Goal: Task Accomplishment & Management: Manage account settings

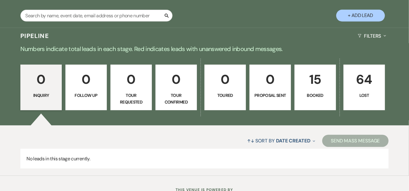
scroll to position [127, 0]
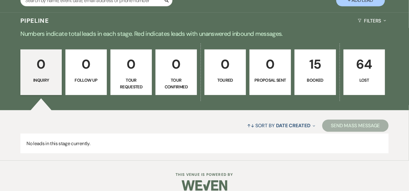
click at [321, 73] on p "15" at bounding box center [314, 64] width 33 height 20
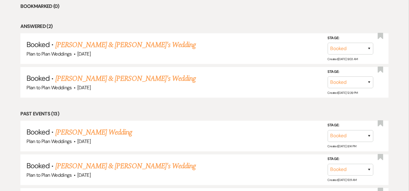
scroll to position [281, 0]
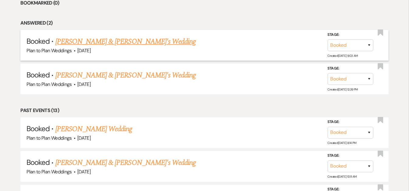
click at [103, 39] on link "[PERSON_NAME] & [PERSON_NAME]'s Wedding" at bounding box center [125, 41] width 141 height 11
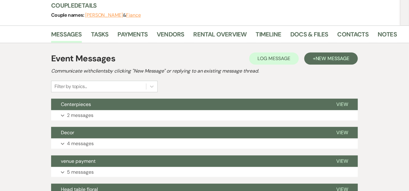
scroll to position [75, 0]
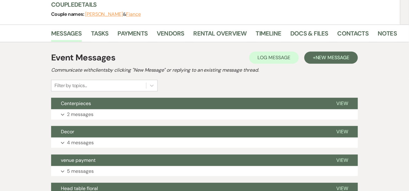
click at [394, 31] on li "Notes" at bounding box center [391, 34] width 28 height 15
click at [384, 36] on link "Notes" at bounding box center [386, 35] width 19 height 13
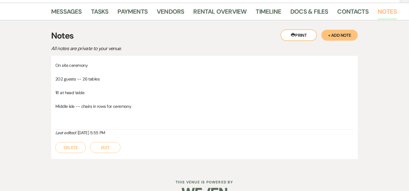
scroll to position [104, 0]
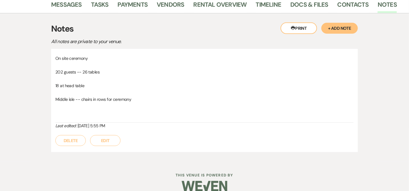
click at [344, 26] on button "+ Add Note" at bounding box center [339, 28] width 37 height 11
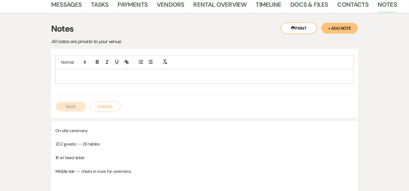
click at [268, 73] on p at bounding box center [204, 76] width 288 height 7
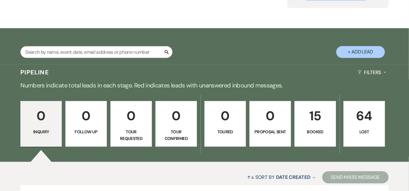
scroll to position [77, 0]
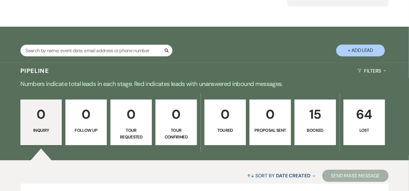
click at [327, 119] on p "15" at bounding box center [314, 114] width 33 height 20
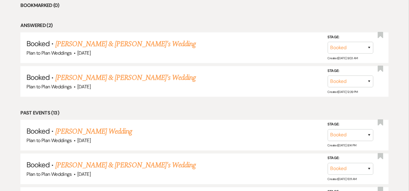
scroll to position [280, 0]
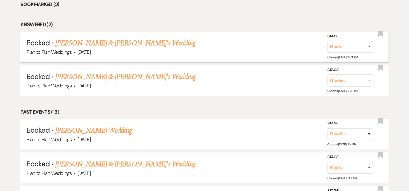
click at [102, 46] on link "[PERSON_NAME] & [PERSON_NAME]'s Wedding" at bounding box center [125, 43] width 141 height 11
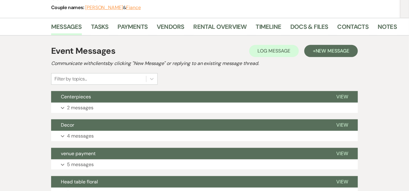
scroll to position [82, 0]
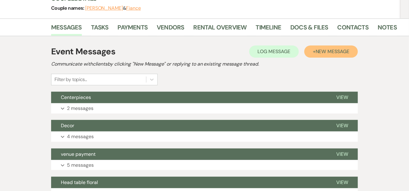
click at [325, 52] on span "New Message" at bounding box center [332, 51] width 34 height 6
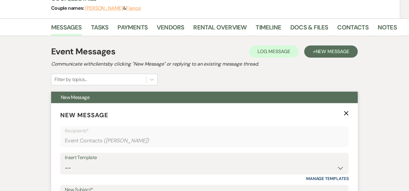
click at [346, 115] on icon "X" at bounding box center [346, 113] width 5 height 5
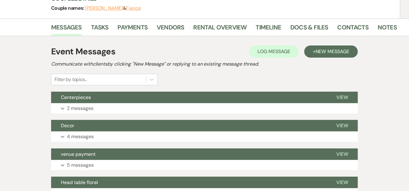
click at [396, 26] on li "Notes" at bounding box center [391, 28] width 28 height 15
click at [387, 27] on link "Notes" at bounding box center [386, 29] width 19 height 13
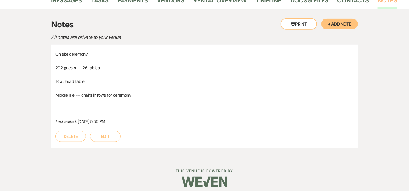
scroll to position [113, 0]
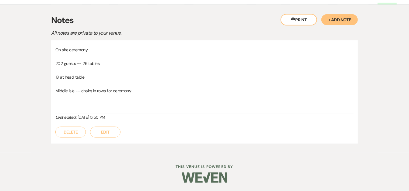
click at [345, 21] on button "+ Add Note" at bounding box center [339, 19] width 37 height 11
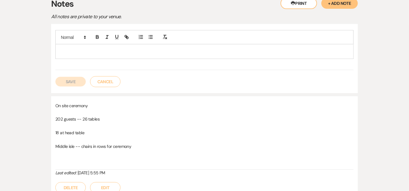
scroll to position [131, 0]
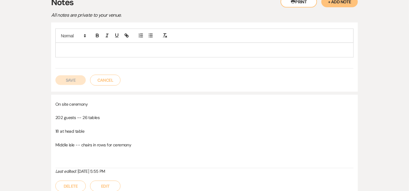
click at [333, 50] on p at bounding box center [204, 50] width 288 height 7
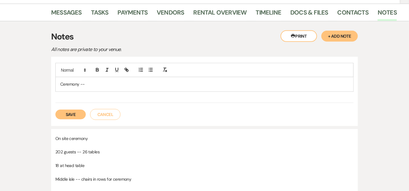
scroll to position [101, 0]
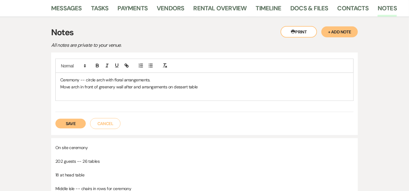
click at [70, 91] on p at bounding box center [204, 93] width 288 height 7
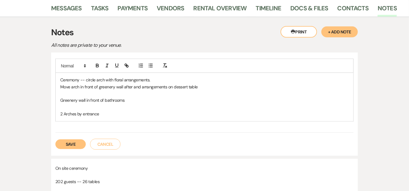
click at [64, 113] on p "2 Arches by entrance" at bounding box center [204, 114] width 288 height 7
click at [109, 113] on p "2 arches by entrance" at bounding box center [204, 114] width 288 height 7
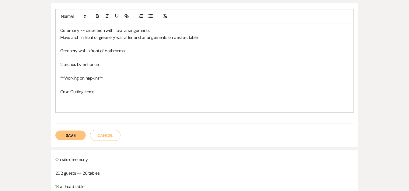
scroll to position [151, 0]
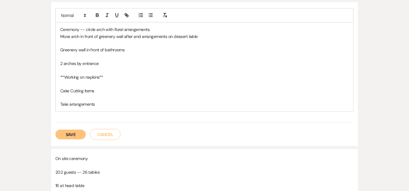
drag, startPoint x: 407, startPoint y: 95, endPoint x: 134, endPoint y: 102, distance: 272.9
click at [134, 102] on p "Take arrangements" at bounding box center [204, 104] width 288 height 7
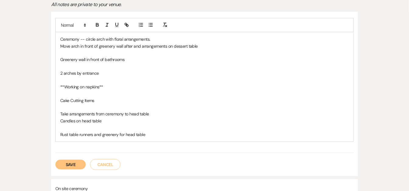
scroll to position [141, 0]
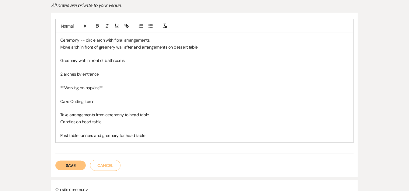
click at [149, 58] on p "Greenery wall in front of bathrooms" at bounding box center [204, 60] width 288 height 7
click at [113, 85] on p "**Working on napkins**" at bounding box center [204, 88] width 288 height 7
click at [155, 135] on p "Rust table runners and greenery for head table" at bounding box center [204, 135] width 288 height 7
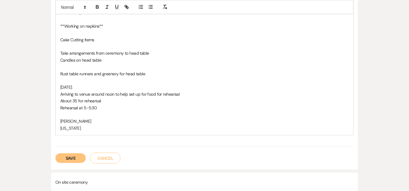
scroll to position [216, 0]
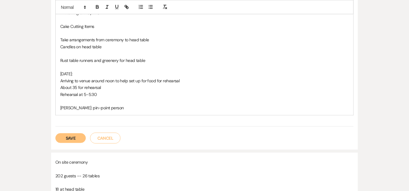
click at [90, 108] on p "Alejandra: pin-point person" at bounding box center [204, 108] width 288 height 7
click at [81, 107] on p "Alejandra: pin-Point person" at bounding box center [204, 108] width 288 height 7
click at [68, 137] on button "Save" at bounding box center [70, 139] width 30 height 10
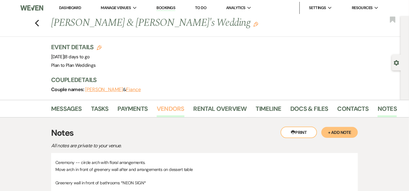
click at [177, 109] on link "Vendors" at bounding box center [170, 110] width 27 height 13
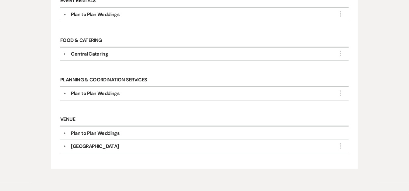
scroll to position [176, 0]
click at [63, 52] on button "▼" at bounding box center [64, 53] width 7 height 3
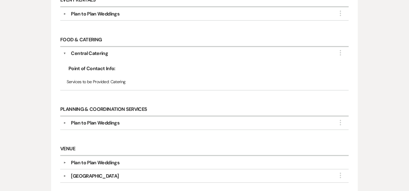
click at [63, 51] on button "▼" at bounding box center [64, 53] width 3 height 7
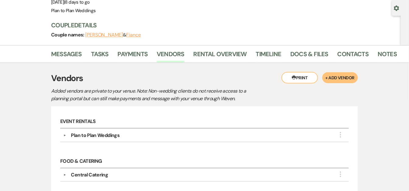
scroll to position [0, 0]
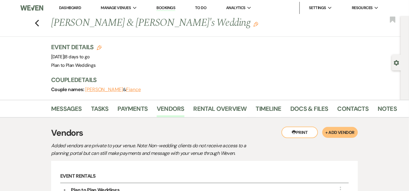
click at [43, 44] on div "Previous Hilda & Fiance's Wedding Edit Bookmark Gear Settings Event Details Edi…" at bounding box center [200, 58] width 401 height 84
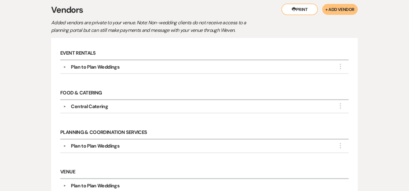
scroll to position [130, 0]
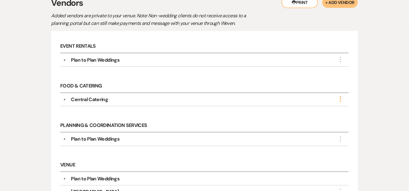
click at [340, 98] on use "button" at bounding box center [340, 98] width 1 height 5
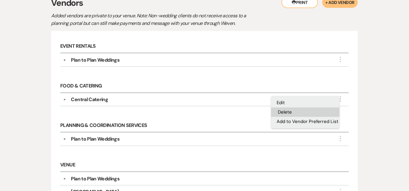
click at [298, 108] on button "Delete" at bounding box center [305, 112] width 68 height 9
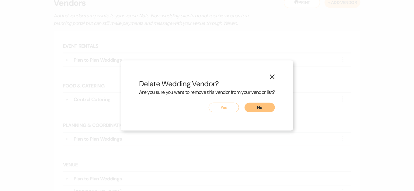
click at [224, 103] on button "Yes" at bounding box center [224, 108] width 30 height 10
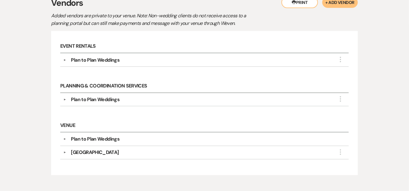
click at [388, 97] on div "Messages Tasks Payments Vendors Rental Overview Timeline Docs & Files Contacts …" at bounding box center [204, 80] width 409 height 221
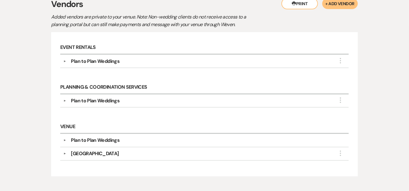
scroll to position [131, 0]
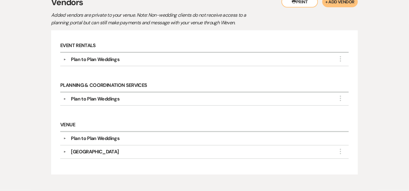
click at [381, 94] on div "Messages Tasks Payments Vendors Rental Overview Timeline Docs & Files Contacts …" at bounding box center [204, 79] width 409 height 221
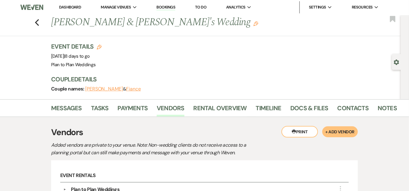
scroll to position [0, 0]
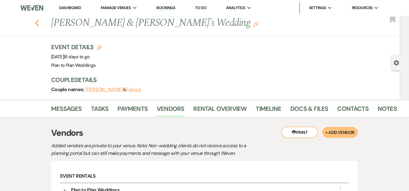
click at [39, 23] on icon "Previous" at bounding box center [37, 22] width 5 height 7
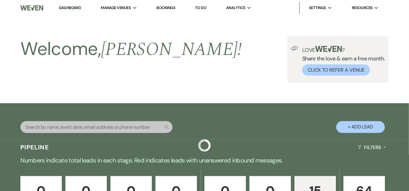
scroll to position [280, 0]
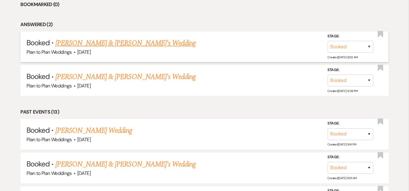
click at [92, 41] on link "[PERSON_NAME] & [PERSON_NAME]'s Wedding" at bounding box center [125, 43] width 141 height 11
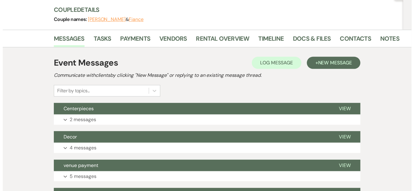
scroll to position [68, 0]
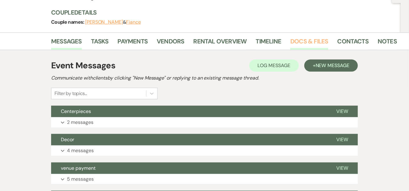
click at [309, 45] on link "Docs & Files" at bounding box center [309, 43] width 38 height 13
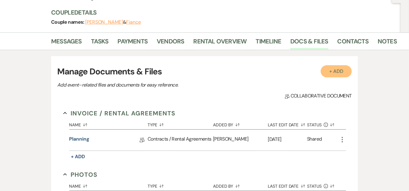
click at [335, 72] on button "+ Add" at bounding box center [336, 71] width 31 height 12
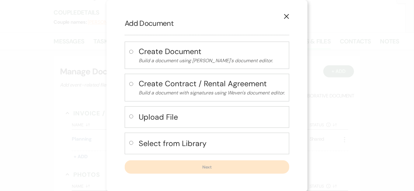
click at [285, 19] on use "button" at bounding box center [286, 16] width 5 height 5
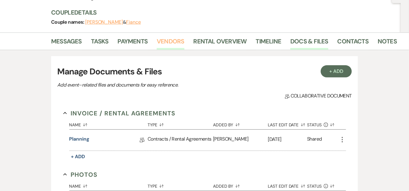
click at [173, 41] on link "Vendors" at bounding box center [170, 43] width 27 height 13
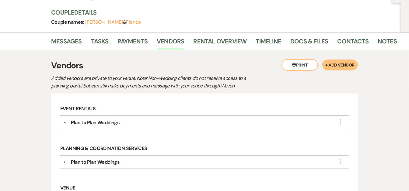
click at [346, 70] on div "Printer Print + Add Vendor" at bounding box center [319, 65] width 76 height 12
click at [341, 64] on button "+ Add Vendor" at bounding box center [340, 65] width 36 height 11
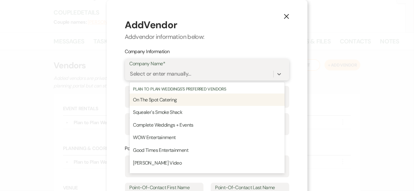
click at [166, 74] on div "Select or enter manually..." at bounding box center [160, 74] width 61 height 8
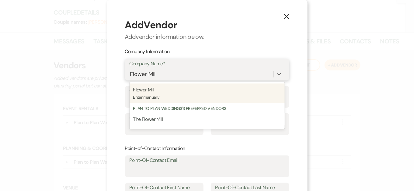
type input "Flower Mill"
click at [191, 90] on p "Flower Mill" at bounding box center [207, 90] width 148 height 8
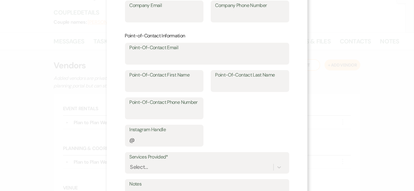
scroll to position [113, 0]
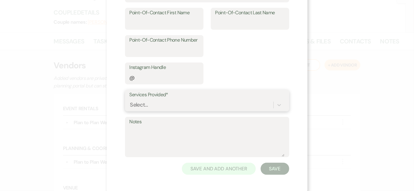
click at [217, 105] on div "Select..." at bounding box center [207, 105] width 155 height 12
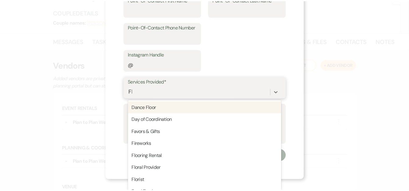
scroll to position [177, 0]
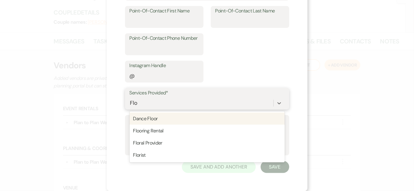
type input "Flor"
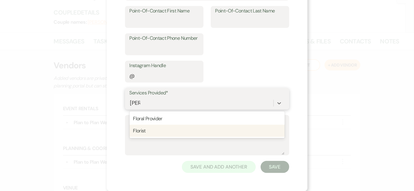
click at [201, 130] on div "Florist" at bounding box center [207, 131] width 155 height 12
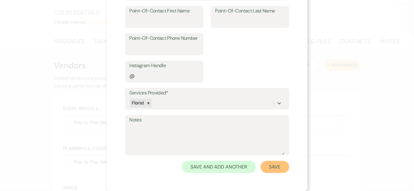
click at [276, 167] on button "Save" at bounding box center [275, 167] width 29 height 12
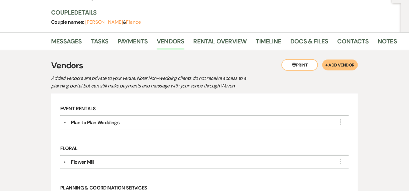
click at [374, 101] on div "Printer Print + Add Vendor Vendors Added vendors are private to your venue. Not…" at bounding box center [204, 171] width 347 height 243
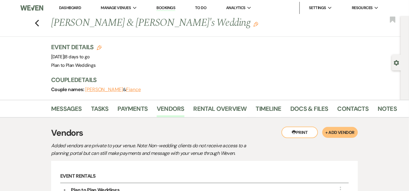
click at [69, 8] on link "Dashboard" at bounding box center [70, 7] width 22 height 5
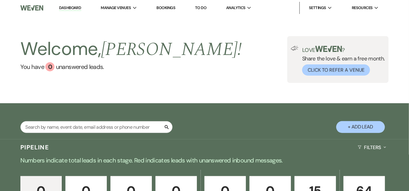
click at [408, 42] on div "Welcome, Melissa ! You have 0 unanswered lead s . Love ? Share the love & earn …" at bounding box center [204, 59] width 409 height 47
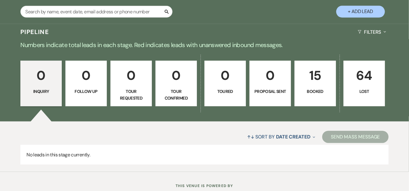
click at [314, 89] on p "Booked" at bounding box center [314, 91] width 33 height 7
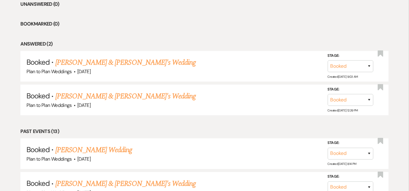
scroll to position [263, 0]
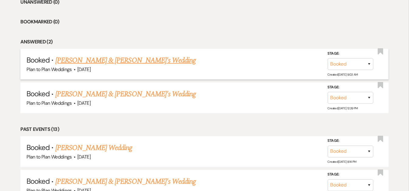
click at [89, 62] on link "[PERSON_NAME] & [PERSON_NAME]'s Wedding" at bounding box center [125, 60] width 141 height 11
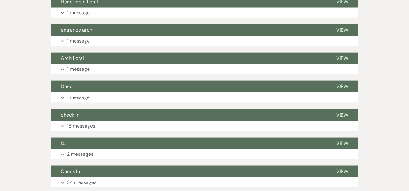
click at [30, 45] on div "Messages Tasks Payments Vendors Rental Overview Timeline Docs & Files Contacts …" at bounding box center [204, 60] width 409 height 444
click at [407, 118] on div "Messages Tasks Payments Vendors Rental Overview Timeline Docs & Files Contacts …" at bounding box center [204, 60] width 409 height 444
click at [408, 119] on div "Messages Tasks Payments Vendors Rental Overview Timeline Docs & Files Contacts …" at bounding box center [204, 60] width 409 height 444
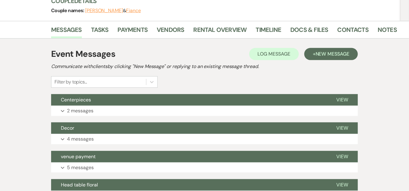
scroll to position [67, 0]
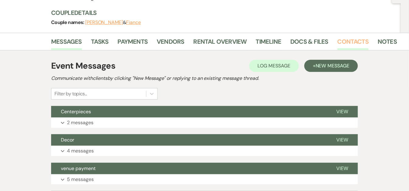
click at [357, 40] on link "Contacts" at bounding box center [352, 43] width 31 height 13
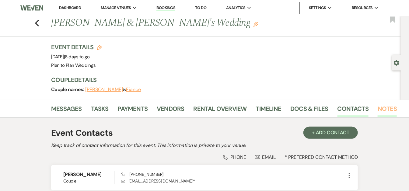
click at [377, 110] on link "Notes" at bounding box center [386, 110] width 19 height 13
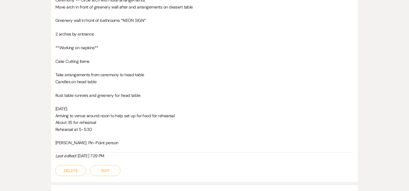
scroll to position [140, 0]
